Goal: Find contact information: Find contact information

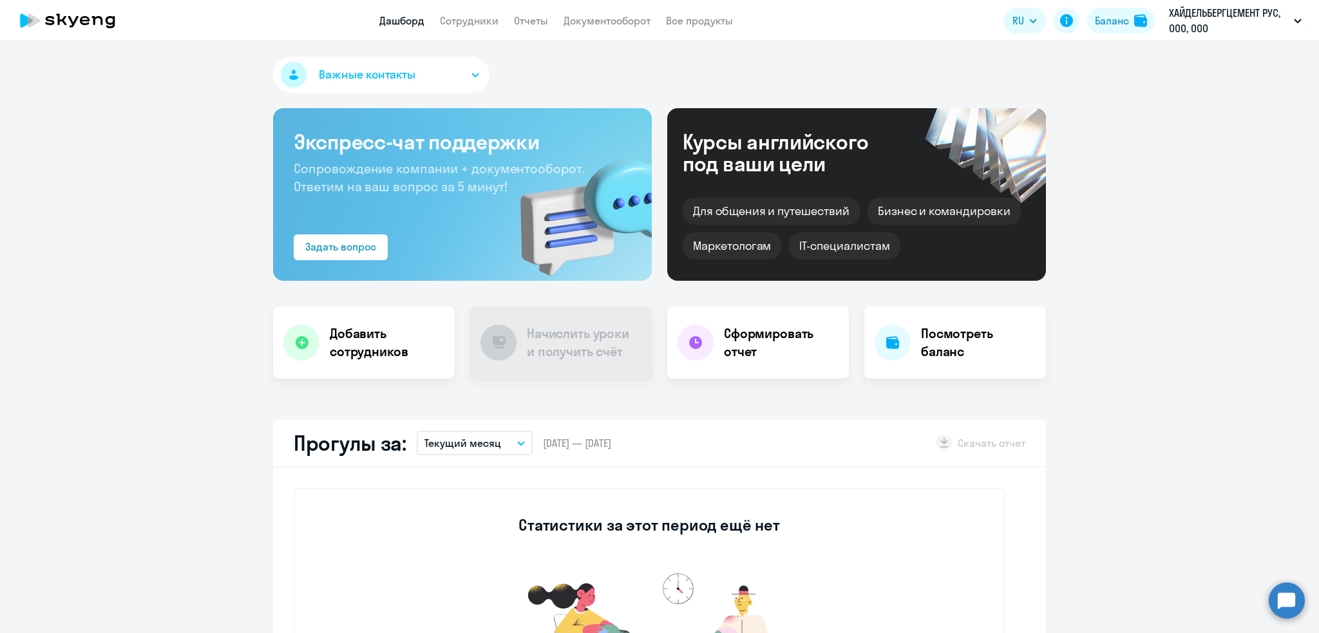
click at [475, 13] on app-menu-item-link "Сотрудники" at bounding box center [469, 21] width 59 height 16
click at [470, 18] on link "Сотрудники" at bounding box center [469, 20] width 59 height 13
select select "30"
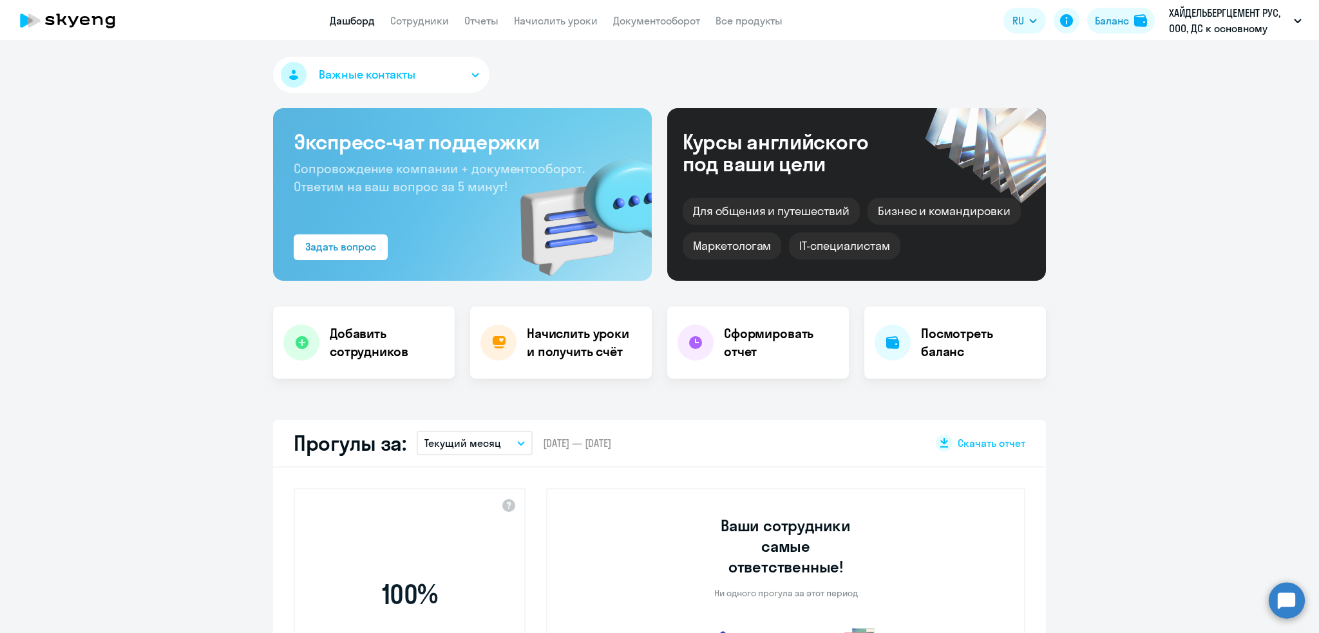
select select "30"
click at [418, 15] on link "Сотрудники" at bounding box center [419, 20] width 59 height 13
select select "30"
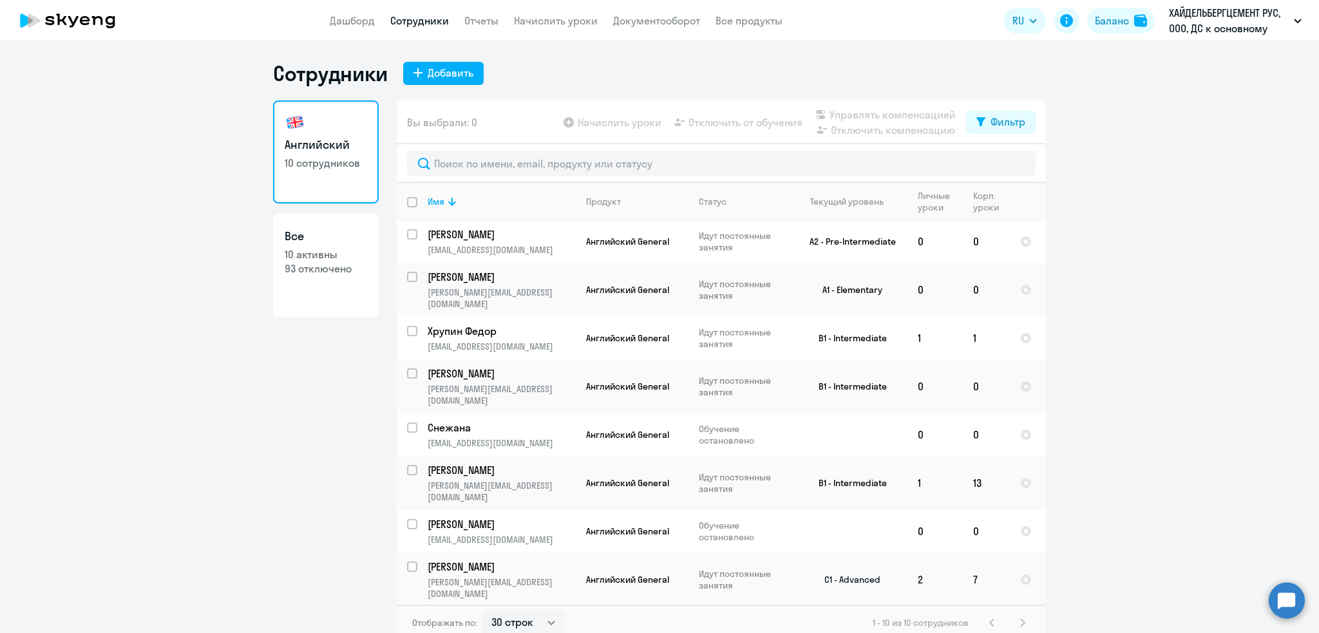
drag, startPoint x: 446, startPoint y: 538, endPoint x: 437, endPoint y: 532, distance: 11.3
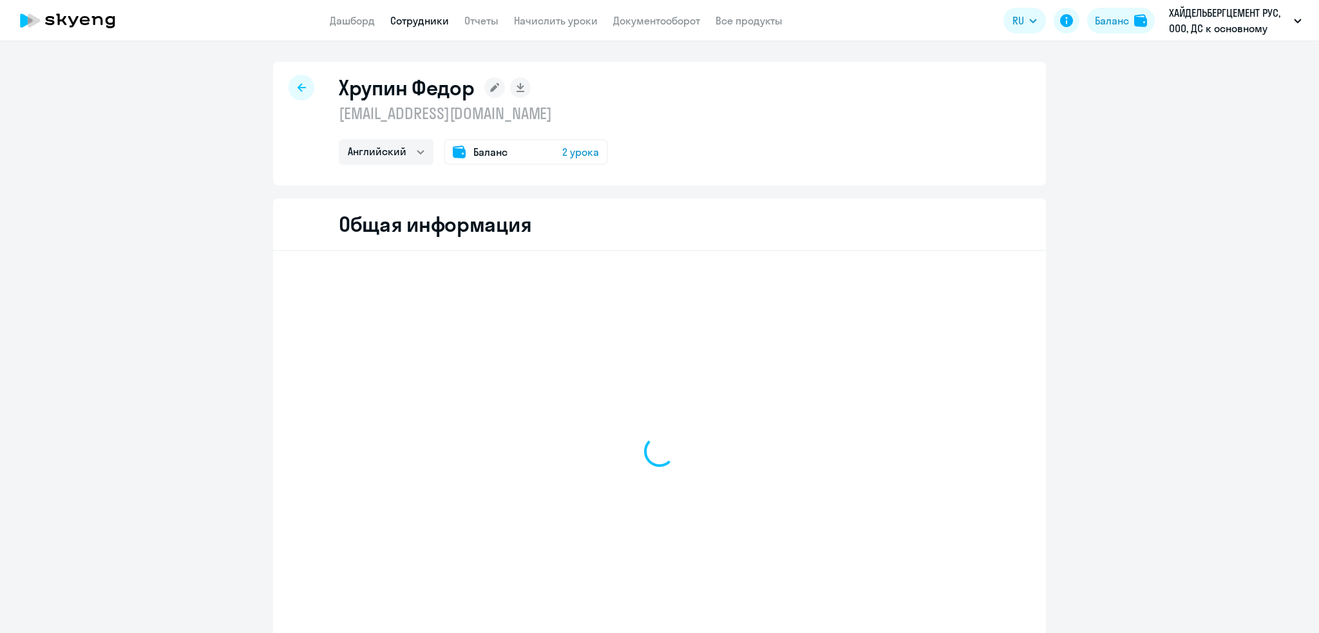
select select "english"
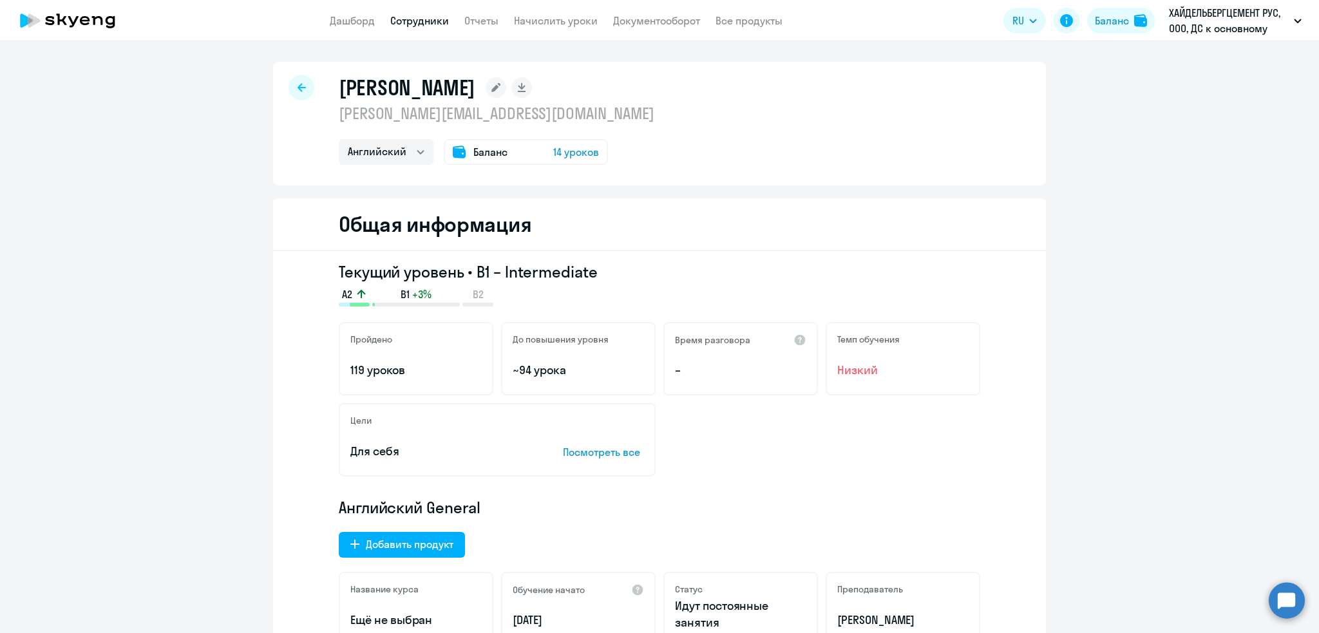
select select "english"
drag, startPoint x: 714, startPoint y: 117, endPoint x: 315, endPoint y: 115, distance: 398.7
click at [315, 115] on div "Скабелкин Павел pavel.skabelkin@heidelbergcement.com Английский Баланс 14 уроков" at bounding box center [659, 124] width 773 height 124
copy p "pavel.skabelkin@heidelbergcement.com"
select select "english"
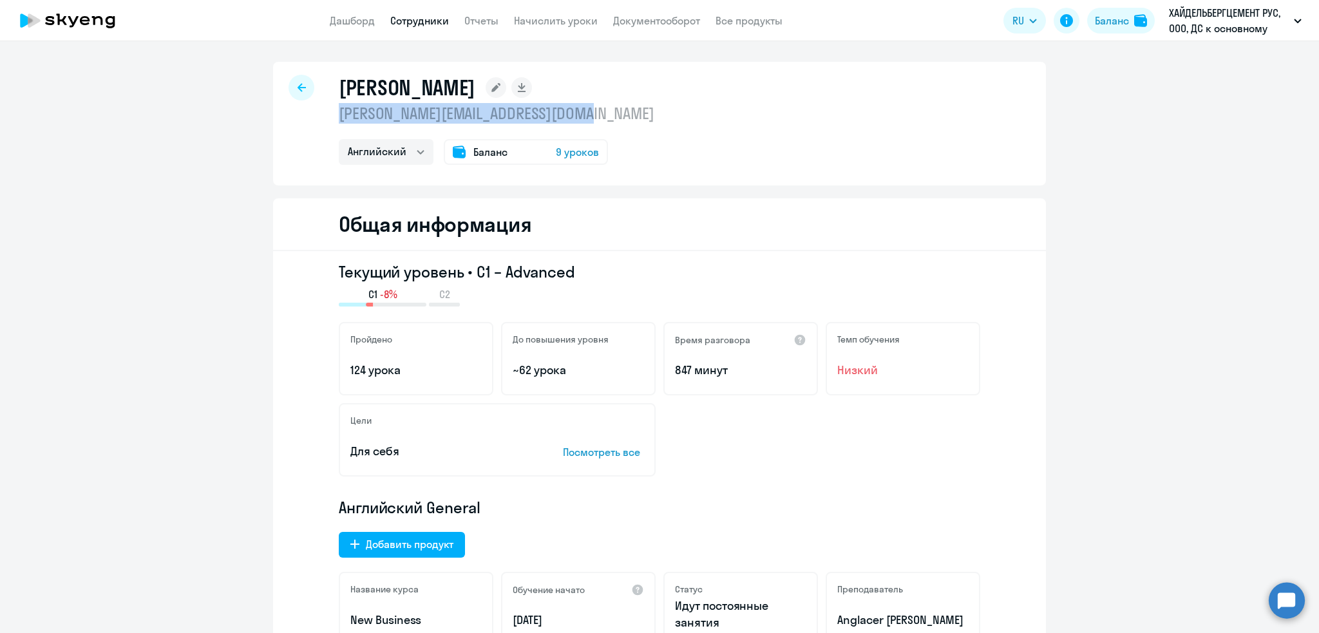
drag, startPoint x: 604, startPoint y: 117, endPoint x: 334, endPoint y: 113, distance: 269.9
click at [334, 113] on div "[PERSON_NAME] [PERSON_NAME][EMAIL_ADDRESS][DOMAIN_NAME] Английский Баланс 9 уро…" at bounding box center [659, 124] width 773 height 124
copy p "[PERSON_NAME][EMAIL_ADDRESS][DOMAIN_NAME]"
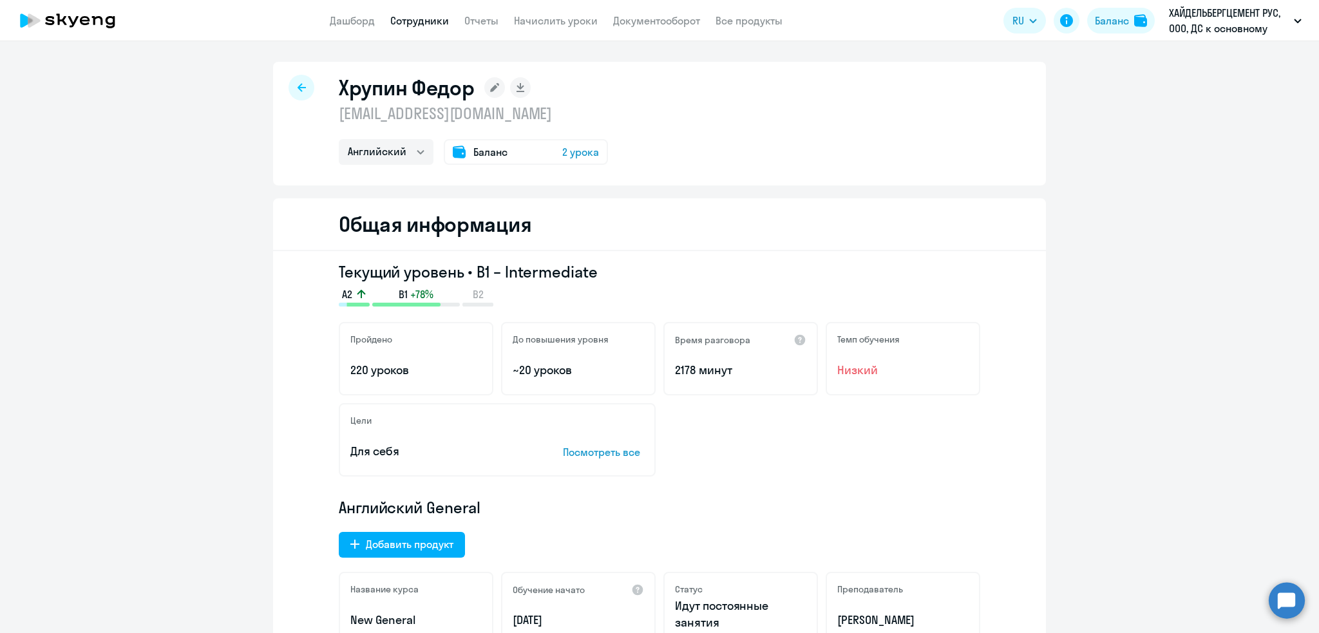
select select "english"
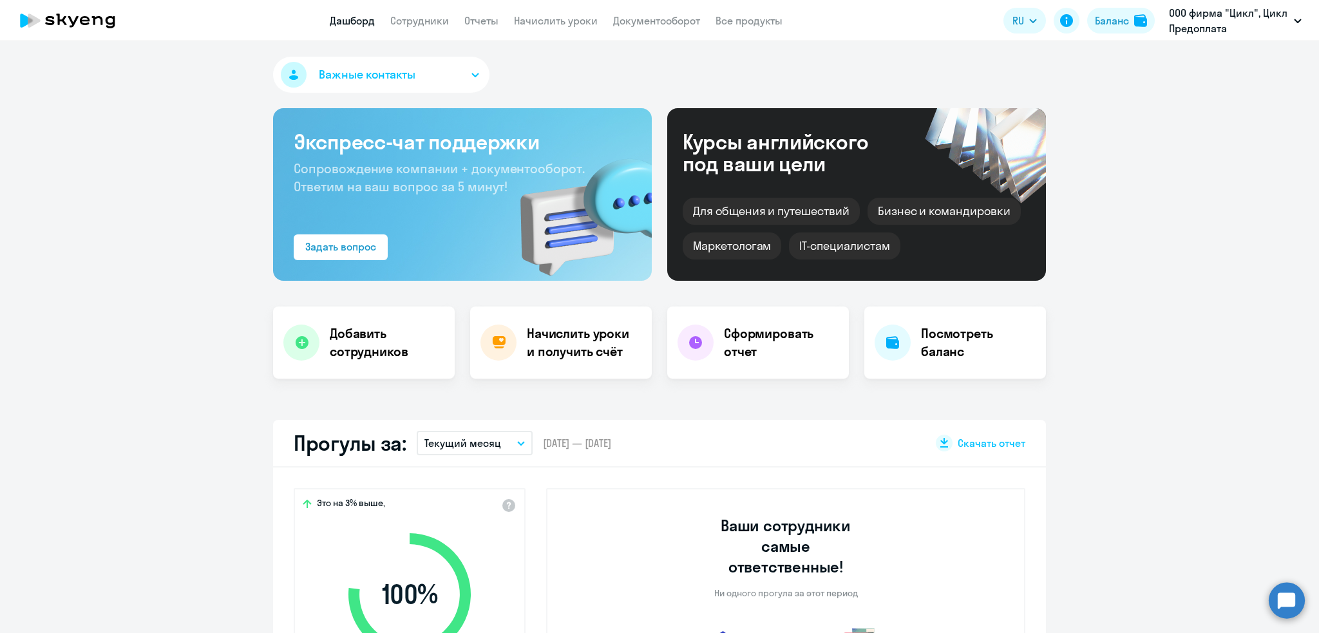
select select "30"
click at [660, 21] on link "Документооборот" at bounding box center [656, 20] width 87 height 13
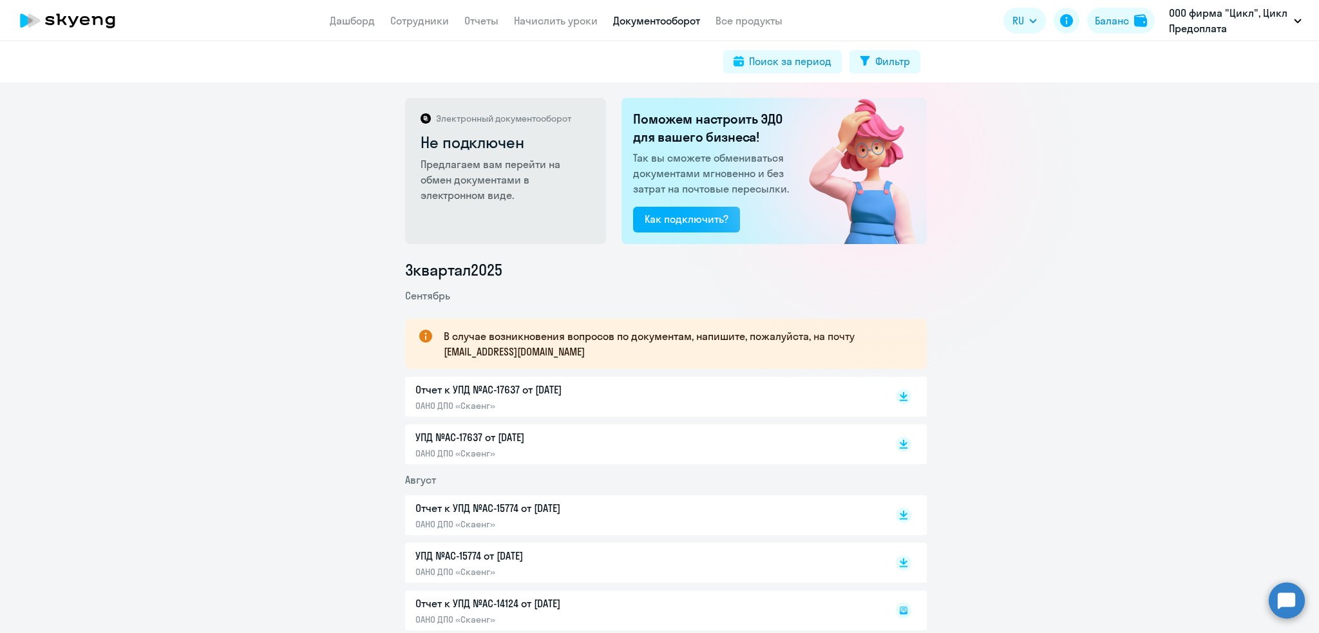
click at [511, 395] on p "Отчет к УПД №AC-17637 от [DATE]" at bounding box center [550, 389] width 271 height 15
